Goal: Task Accomplishment & Management: Use online tool/utility

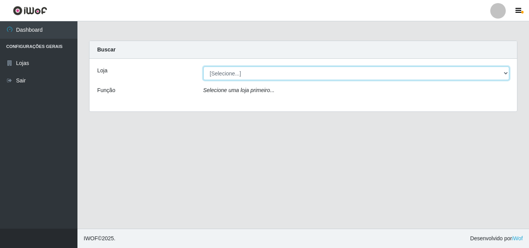
click at [319, 74] on select "[Selecione...] BomQueSó Agreste - Loja 3" at bounding box center [356, 74] width 306 height 14
select select "215"
click at [203, 67] on select "[Selecione...] BomQueSó Agreste - Loja 3" at bounding box center [356, 74] width 306 height 14
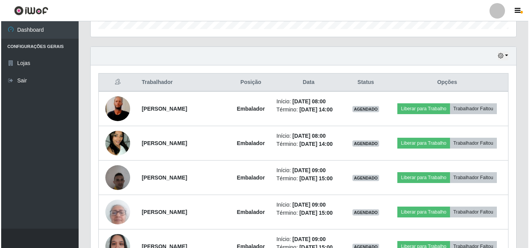
scroll to position [232, 0]
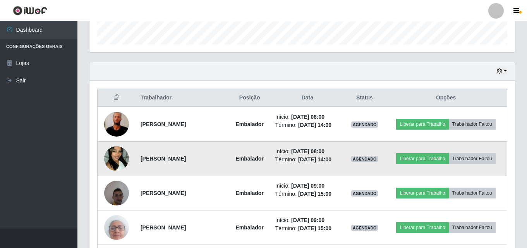
click at [121, 164] on img at bounding box center [116, 159] width 25 height 44
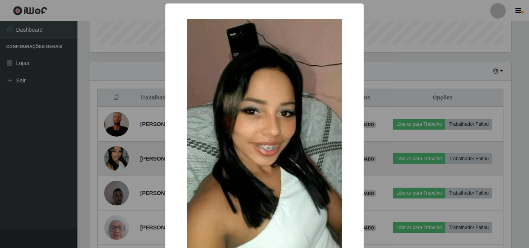
click at [121, 164] on div "× OK Cancel" at bounding box center [264, 124] width 529 height 248
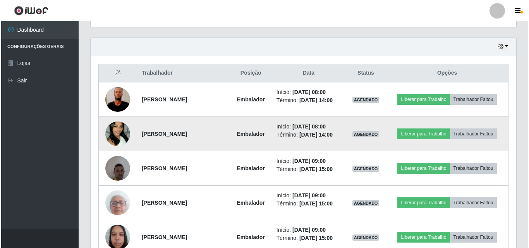
scroll to position [271, 0]
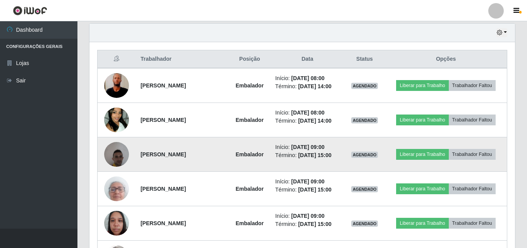
click at [121, 144] on img at bounding box center [116, 154] width 25 height 33
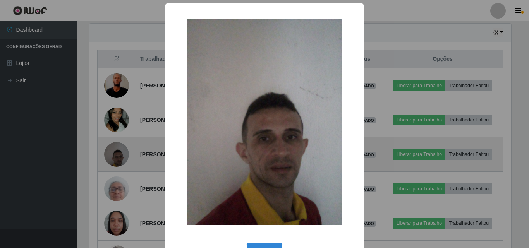
click at [121, 144] on div "× OK Cancel" at bounding box center [264, 124] width 529 height 248
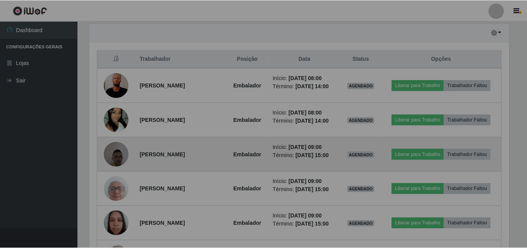
scroll to position [161, 425]
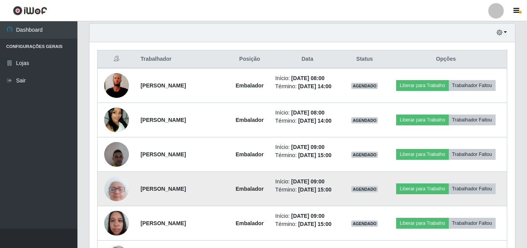
click at [116, 184] on img at bounding box center [116, 188] width 25 height 51
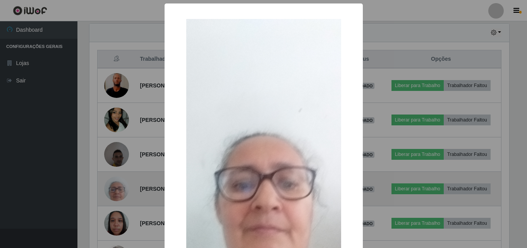
scroll to position [161, 421]
click at [116, 184] on div "× OK Cancel" at bounding box center [264, 124] width 529 height 248
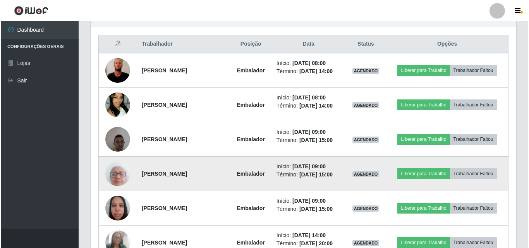
scroll to position [310, 0]
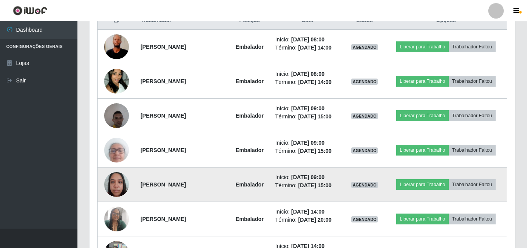
click at [113, 176] on img at bounding box center [116, 184] width 25 height 33
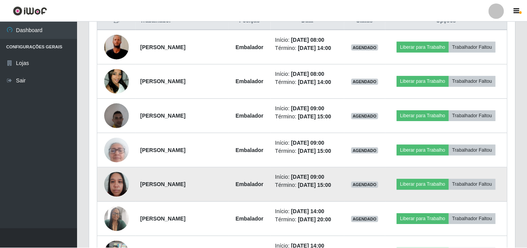
scroll to position [161, 421]
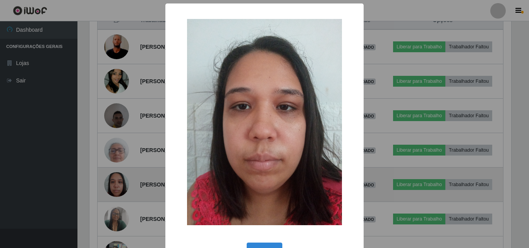
click at [113, 176] on div "× OK Cancel" at bounding box center [264, 124] width 529 height 248
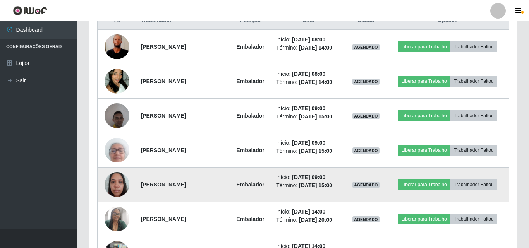
scroll to position [161, 425]
click at [113, 176] on img at bounding box center [116, 184] width 25 height 33
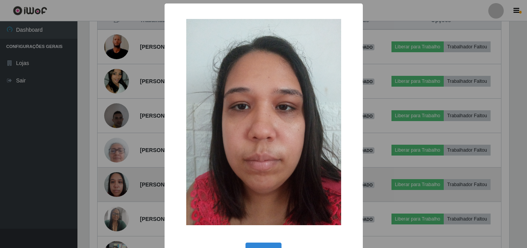
scroll to position [161, 421]
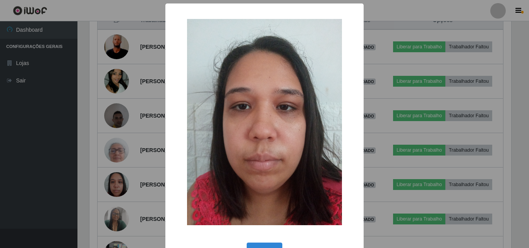
click at [112, 175] on div "× OK Cancel" at bounding box center [264, 124] width 529 height 248
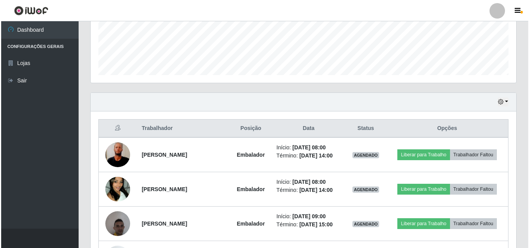
scroll to position [194, 0]
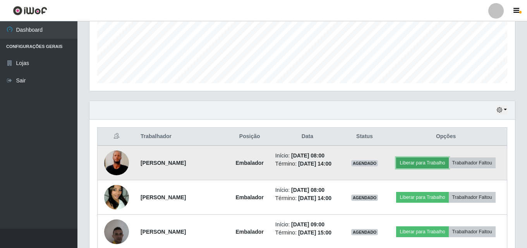
click at [413, 161] on button "Liberar para Trabalho" at bounding box center [422, 163] width 52 height 11
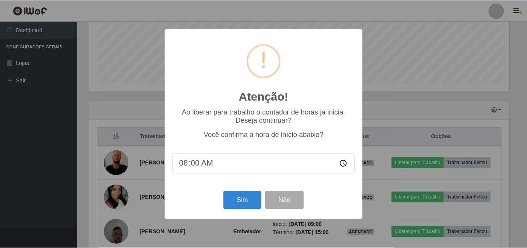
scroll to position [161, 421]
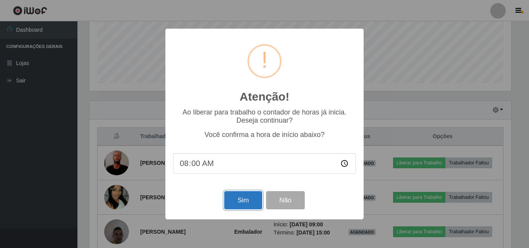
click at [241, 198] on button "Sim" at bounding box center [243, 200] width 38 height 18
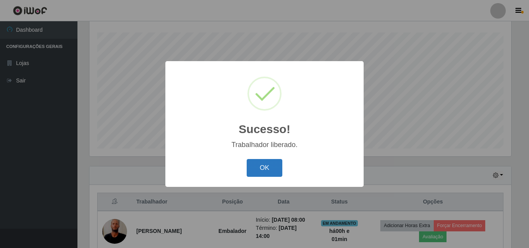
click at [266, 166] on button "OK" at bounding box center [265, 168] width 36 height 18
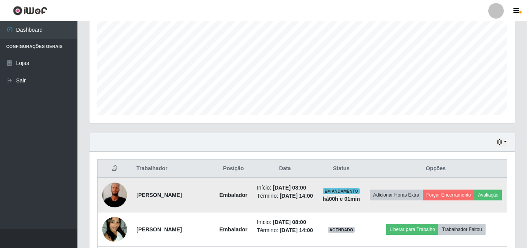
scroll to position [206, 0]
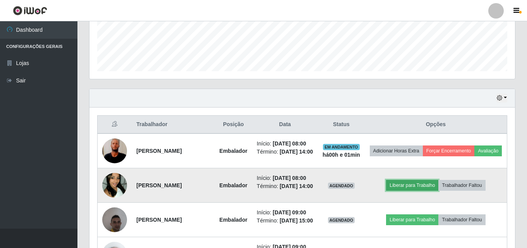
click at [412, 191] on button "Liberar para Trabalho" at bounding box center [412, 185] width 52 height 11
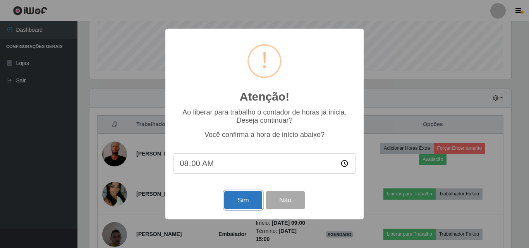
click at [235, 208] on button "Sim" at bounding box center [243, 200] width 38 height 18
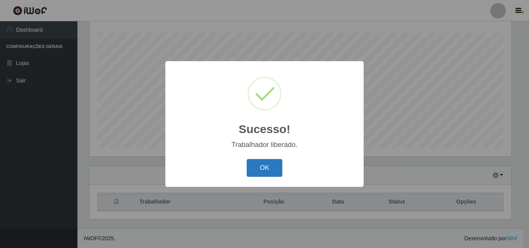
click at [267, 168] on button "OK" at bounding box center [265, 168] width 36 height 18
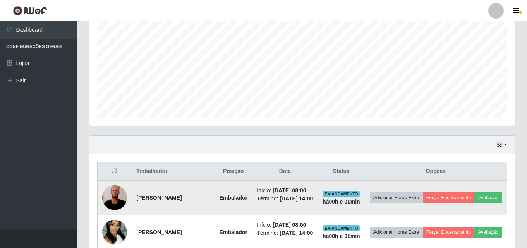
scroll to position [206, 0]
